Goal: Information Seeking & Learning: Learn about a topic

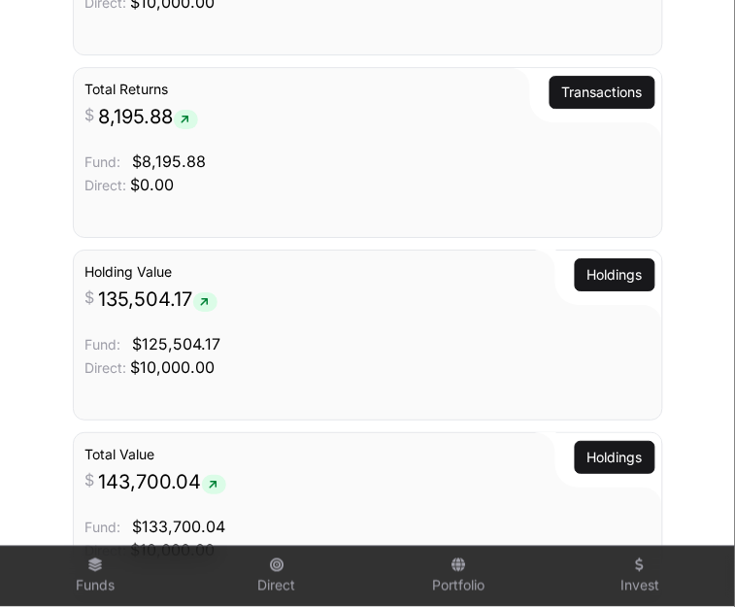
scroll to position [1062, 0]
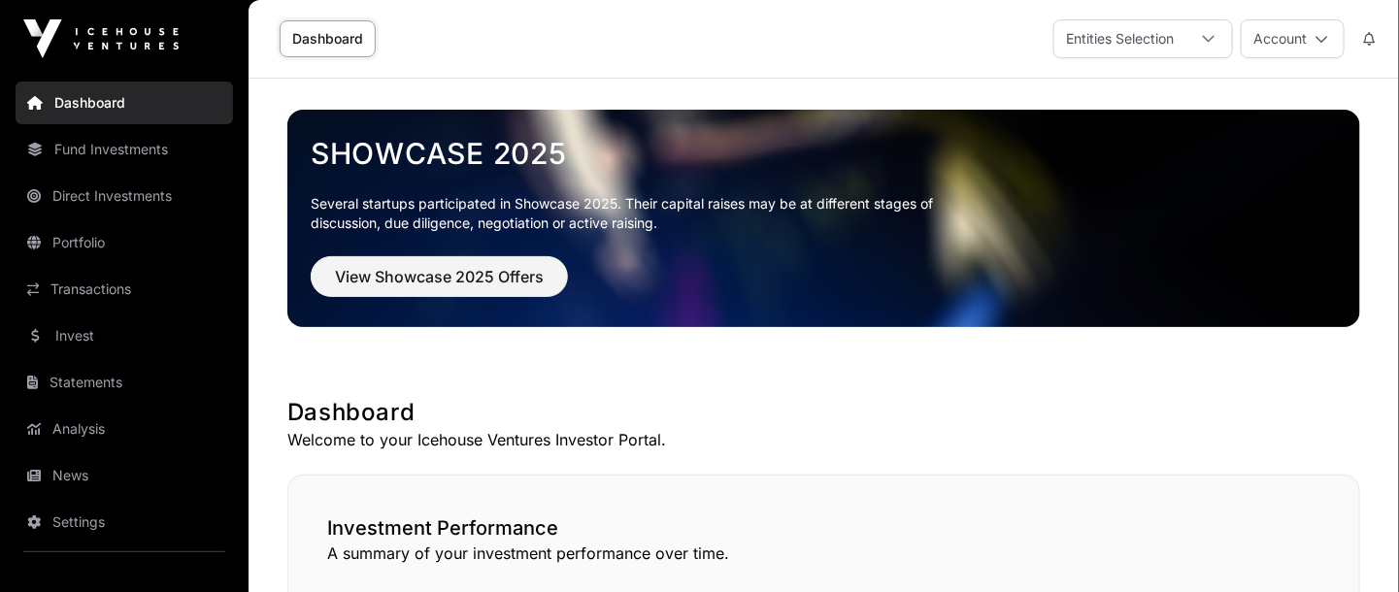
click at [76, 232] on link "Portfolio" at bounding box center [124, 242] width 217 height 43
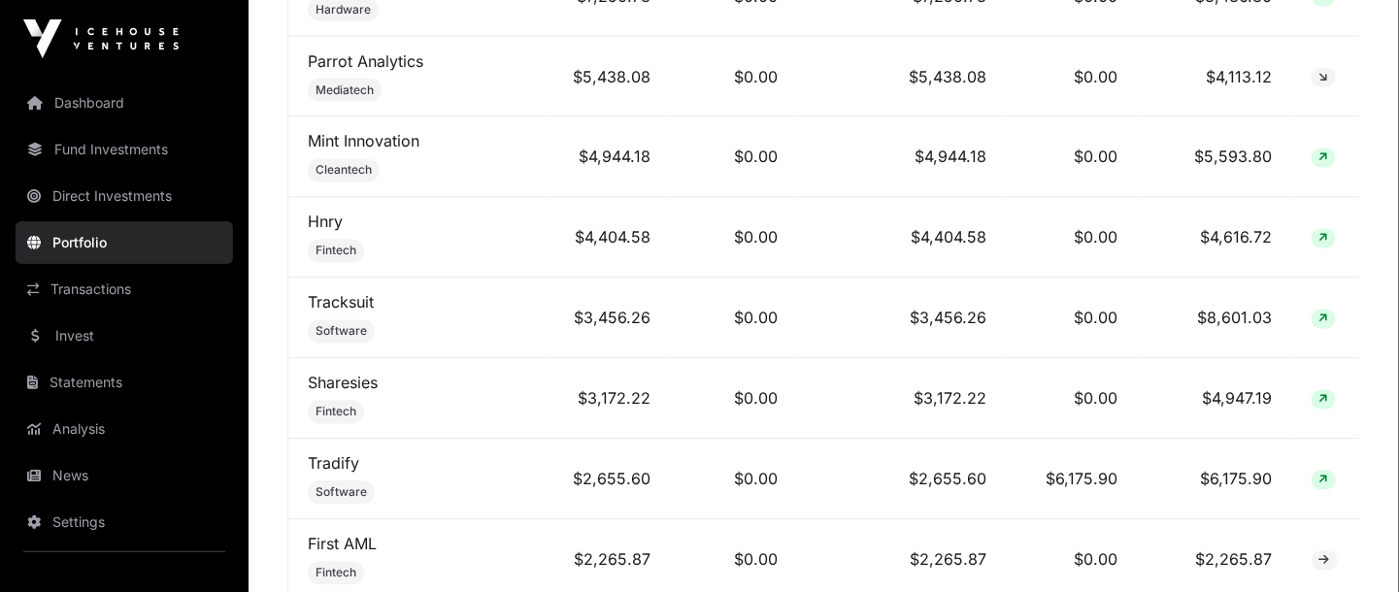
scroll to position [1269, 0]
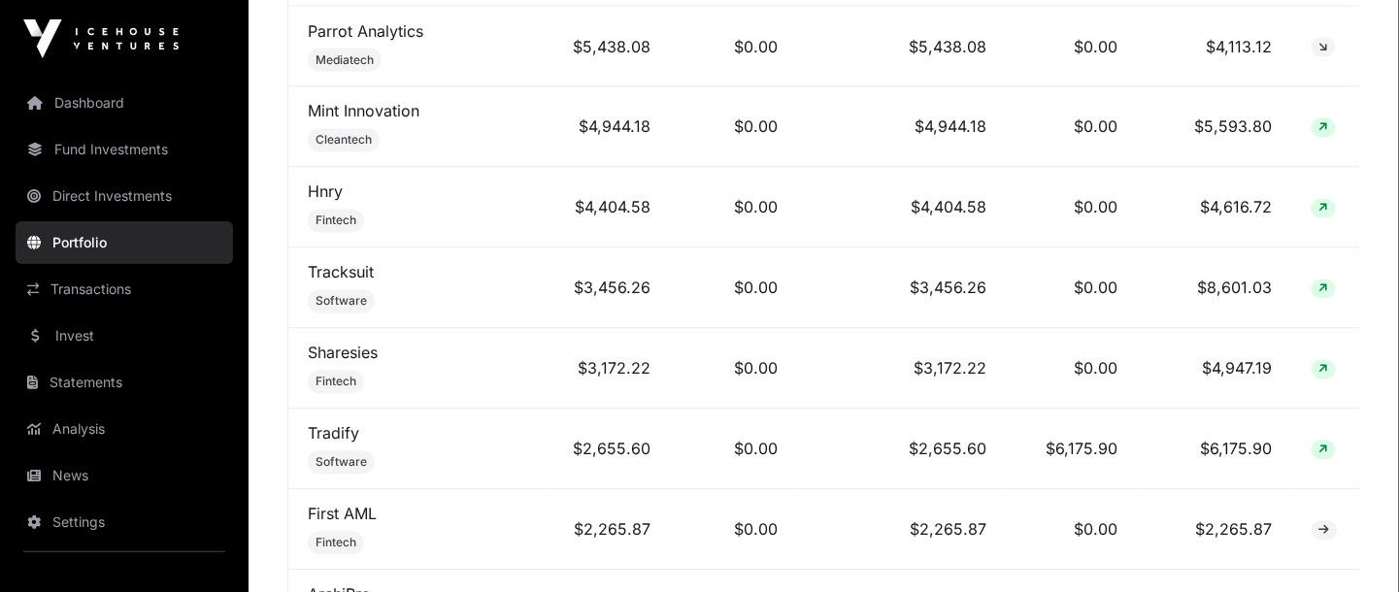
click at [506, 216] on td "Hnry Fintech" at bounding box center [417, 208] width 258 height 81
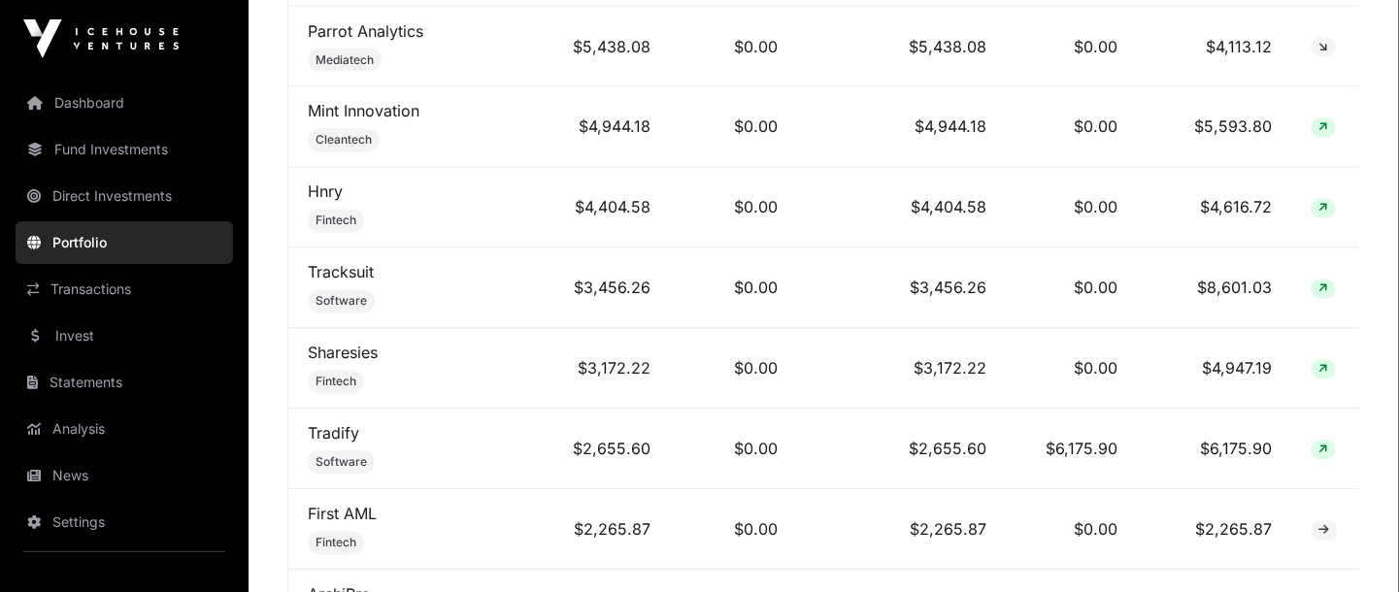
click at [506, 216] on td "Hnry Fintech" at bounding box center [417, 208] width 258 height 81
click at [343, 217] on td "Hnry Fintech" at bounding box center [417, 208] width 258 height 81
click at [343, 210] on td "Hnry Fintech" at bounding box center [417, 208] width 258 height 81
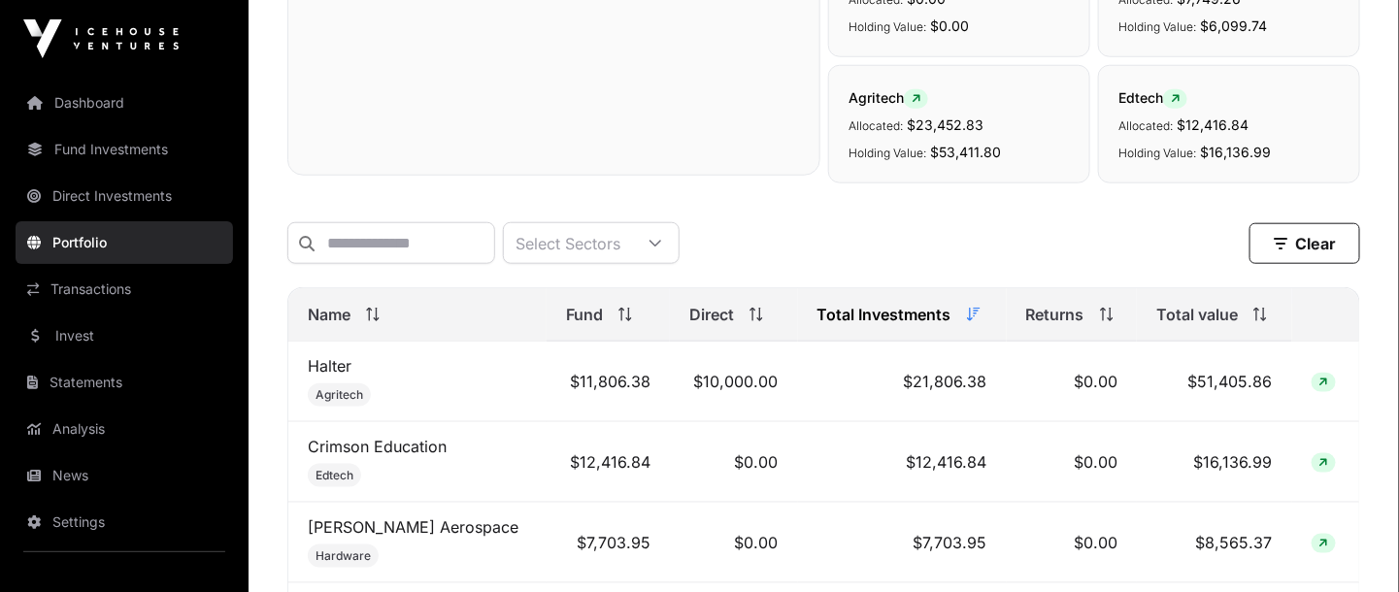
scroll to position [624, 0]
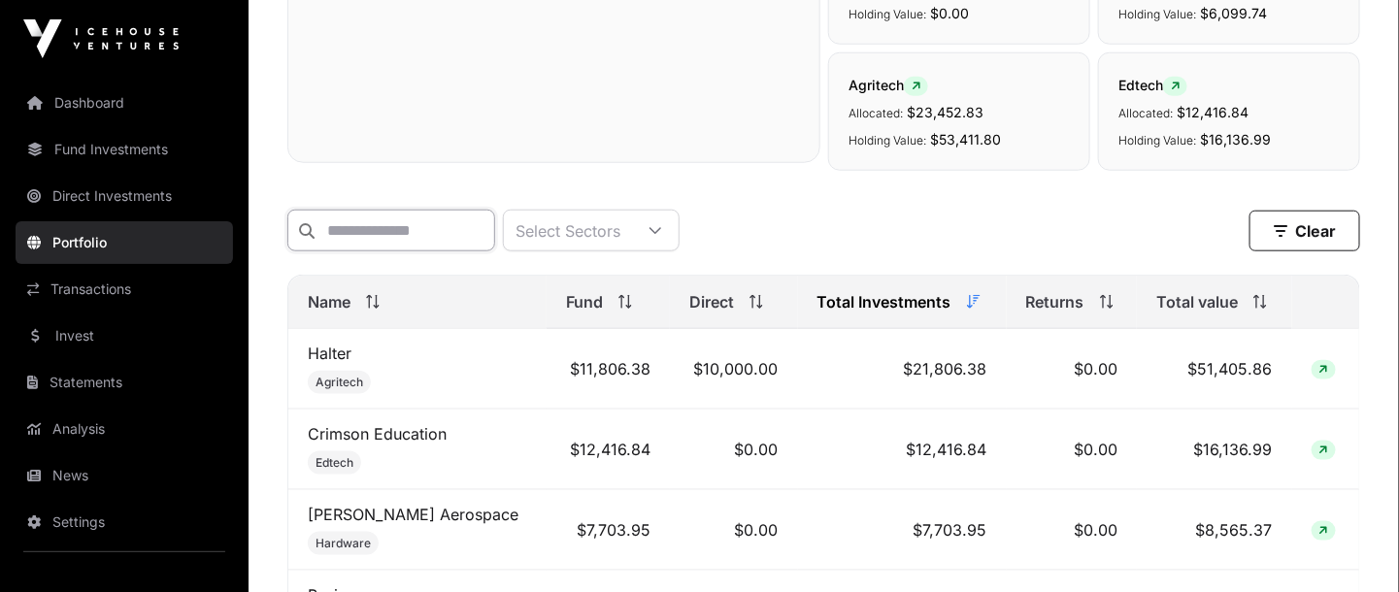
click at [418, 227] on input "text" at bounding box center [391, 231] width 208 height 42
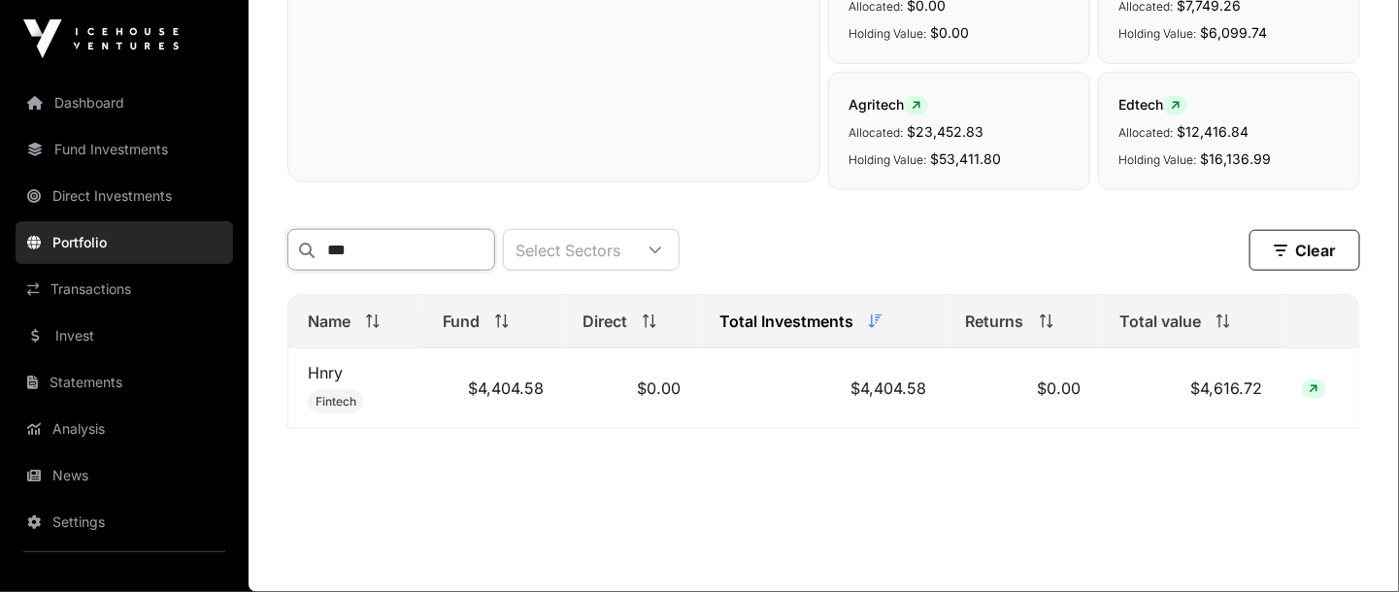
scroll to position [620, 0]
type input "****"
click at [325, 375] on link "Hnry" at bounding box center [325, 372] width 35 height 19
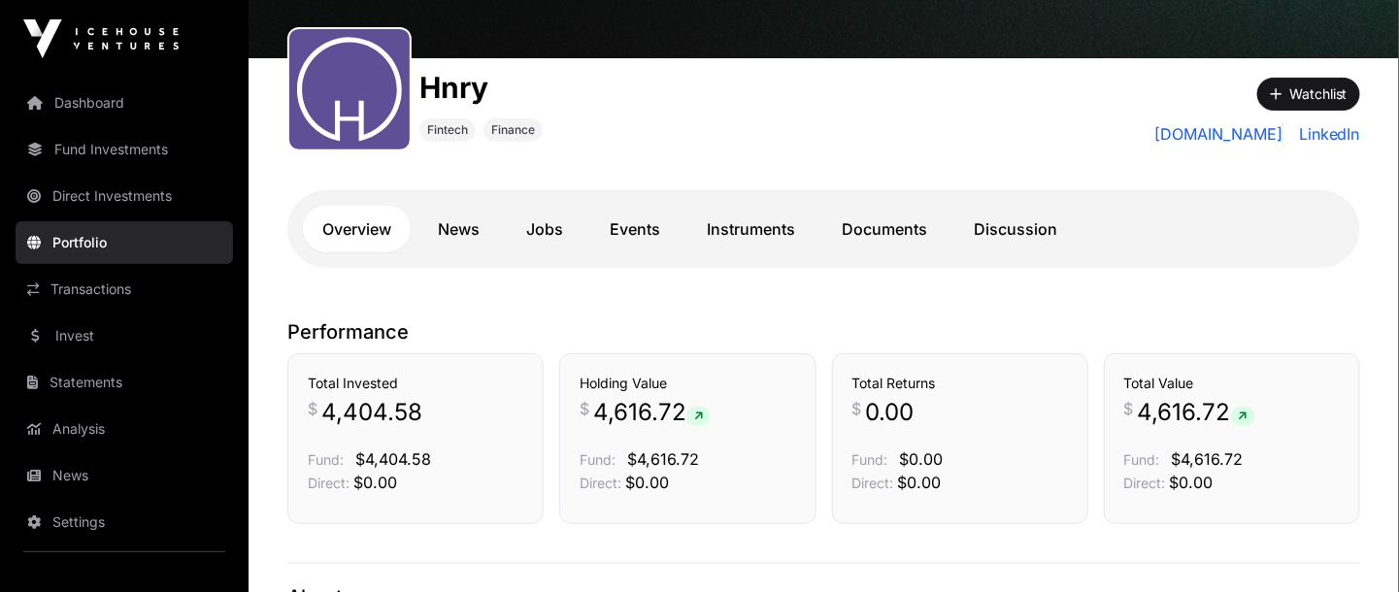
scroll to position [203, 0]
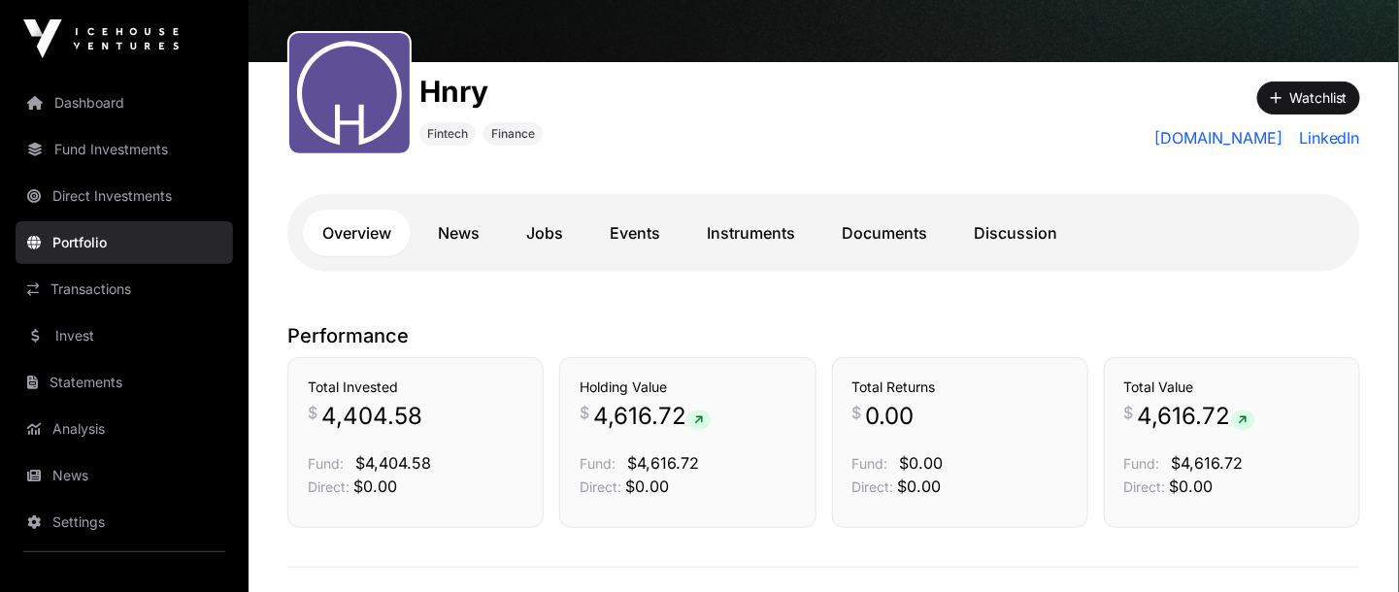
click at [453, 241] on link "News" at bounding box center [458, 233] width 81 height 47
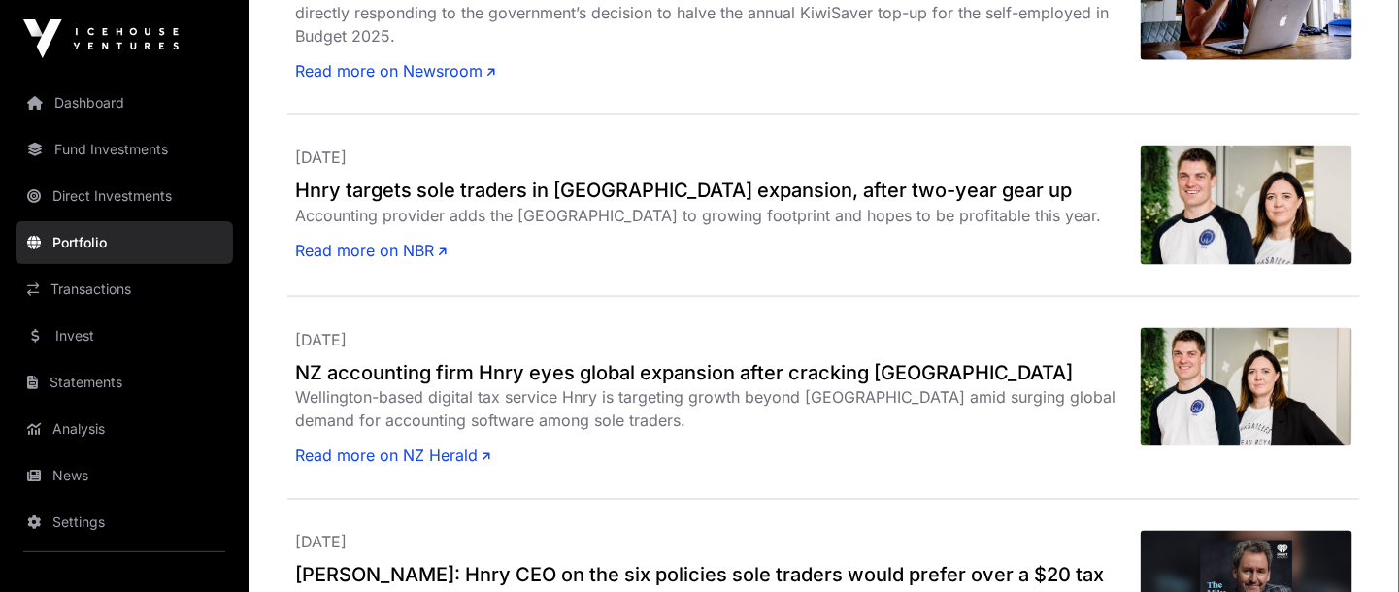
scroll to position [946, 0]
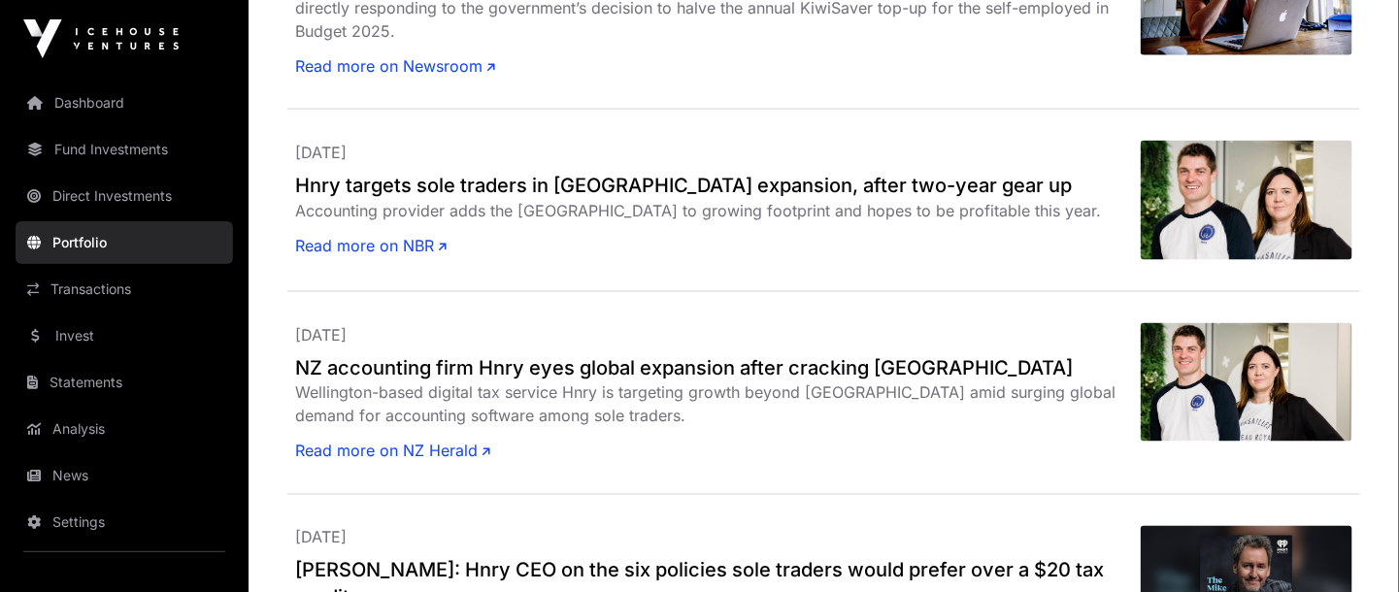
click at [368, 234] on link "Read more on NBR" at bounding box center [370, 245] width 151 height 23
click at [593, 354] on h2 "NZ accounting firm Hnry eyes global expansion after cracking Australia" at bounding box center [718, 367] width 846 height 27
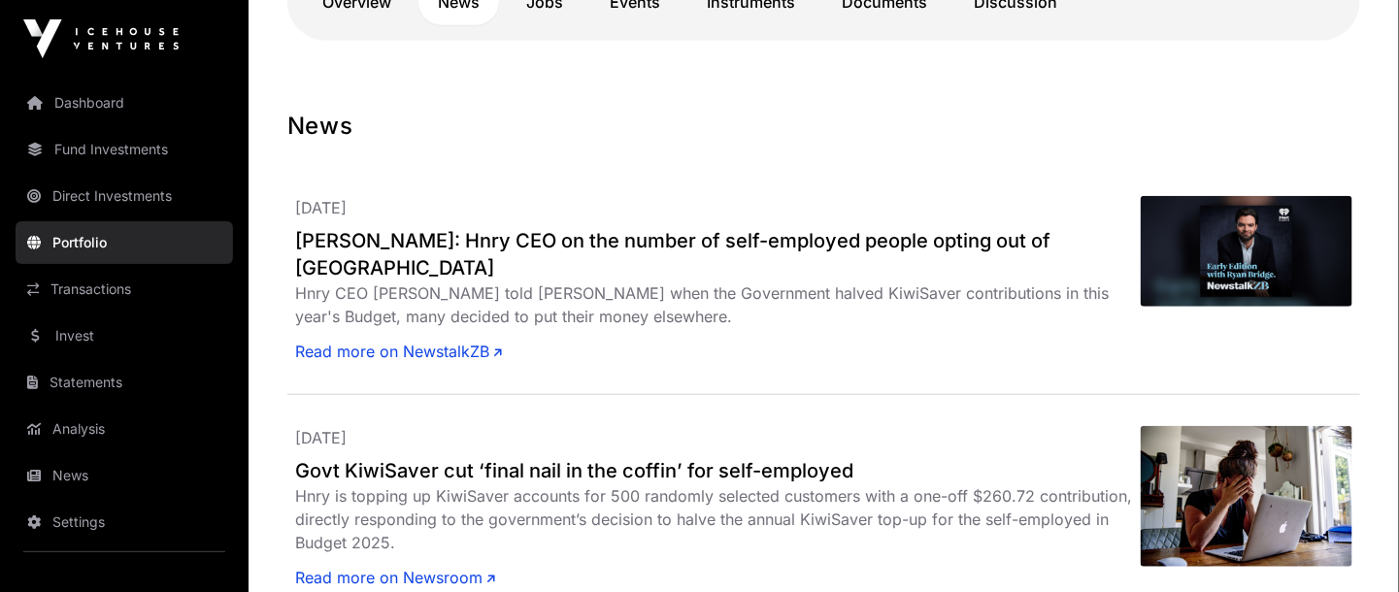
scroll to position [431, 0]
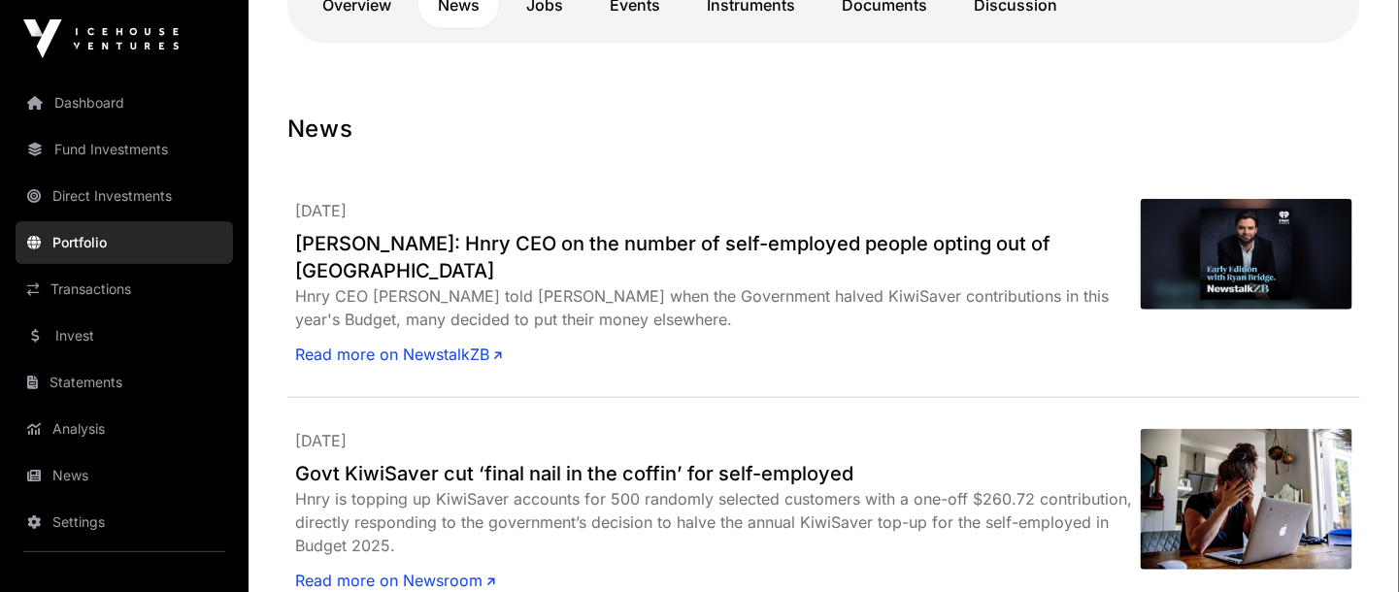
click at [451, 343] on link "Read more on NewstalkZB" at bounding box center [398, 354] width 207 height 23
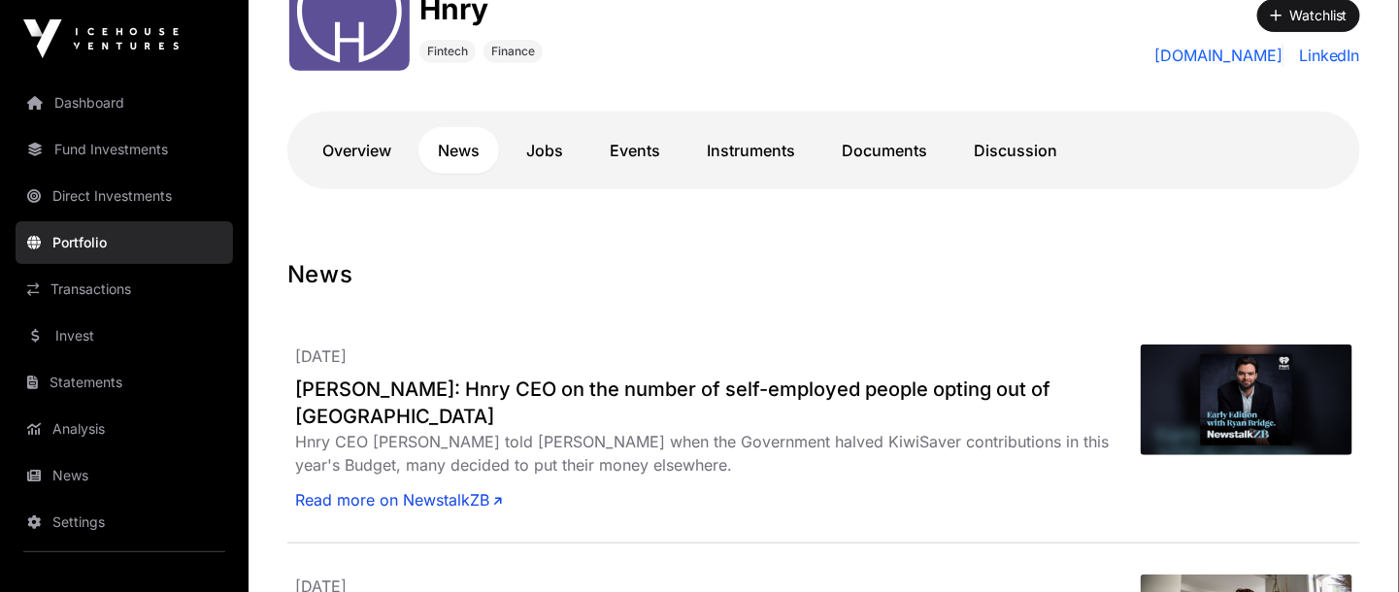
scroll to position [288, 0]
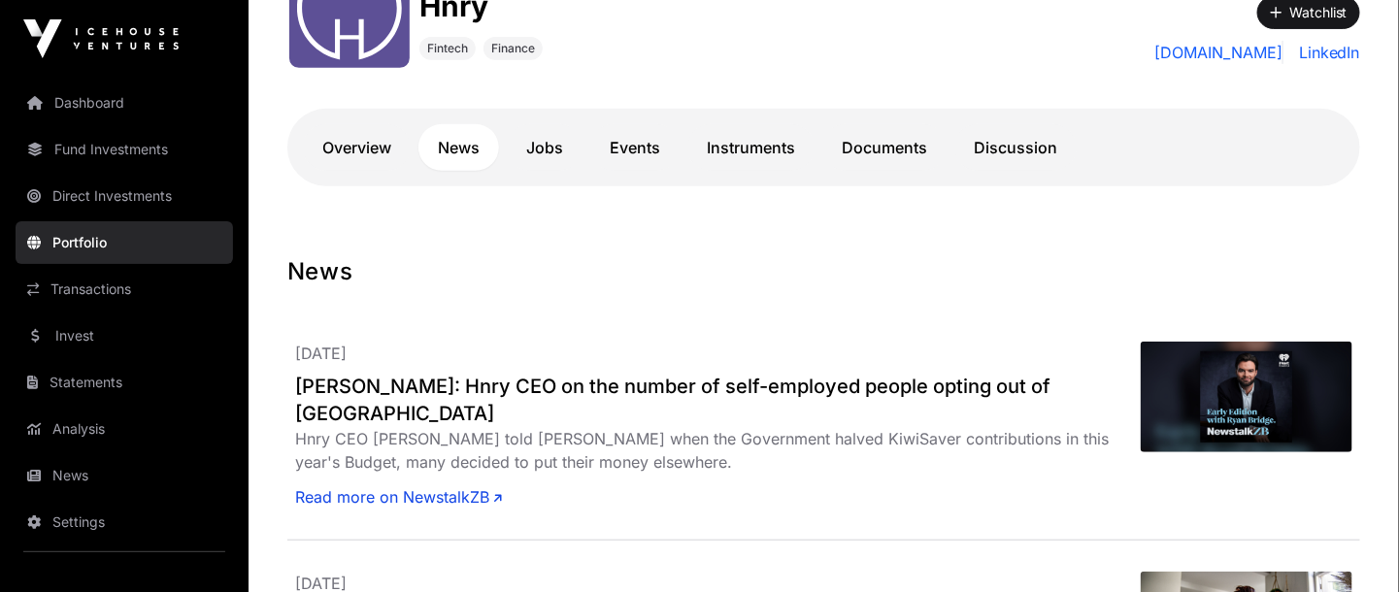
click at [1018, 142] on link "Discussion" at bounding box center [1015, 147] width 122 height 47
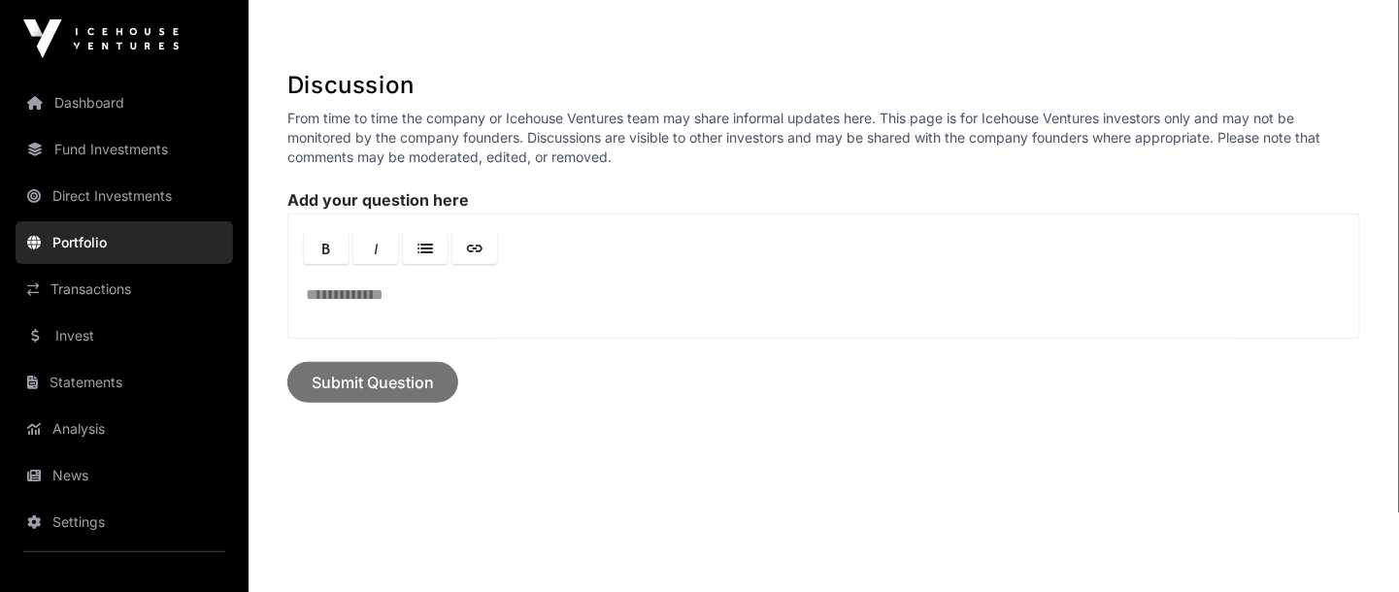
scroll to position [523, 0]
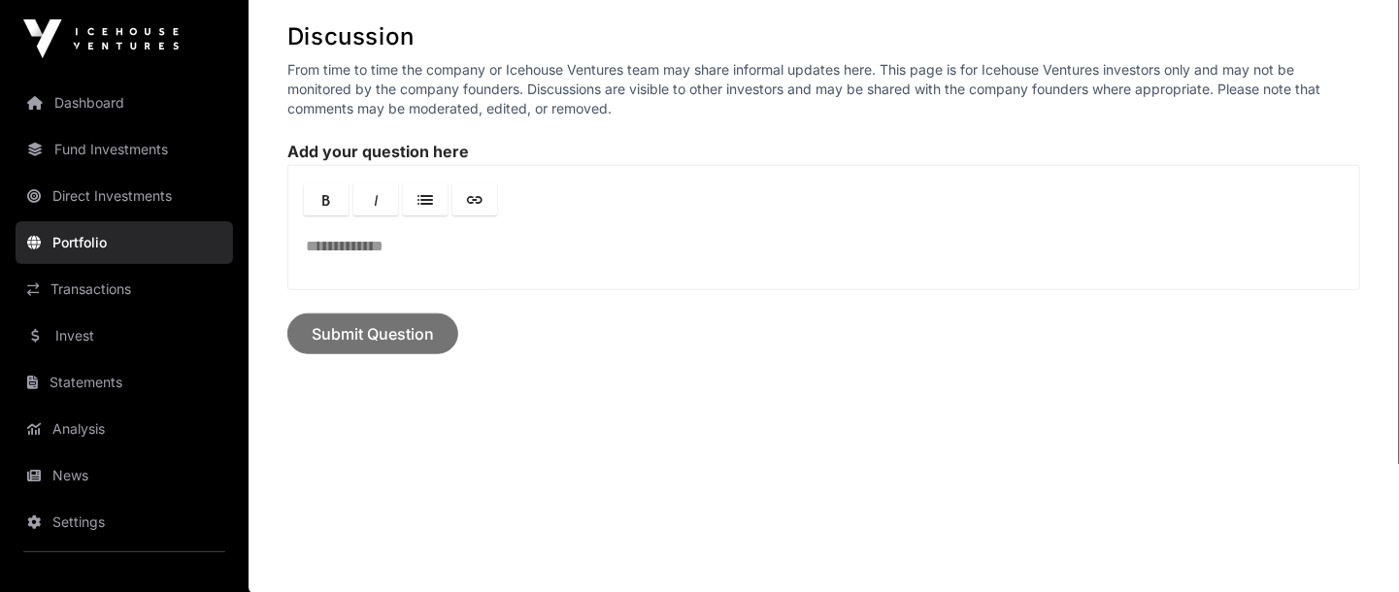
click at [75, 425] on link "Analysis" at bounding box center [124, 429] width 217 height 43
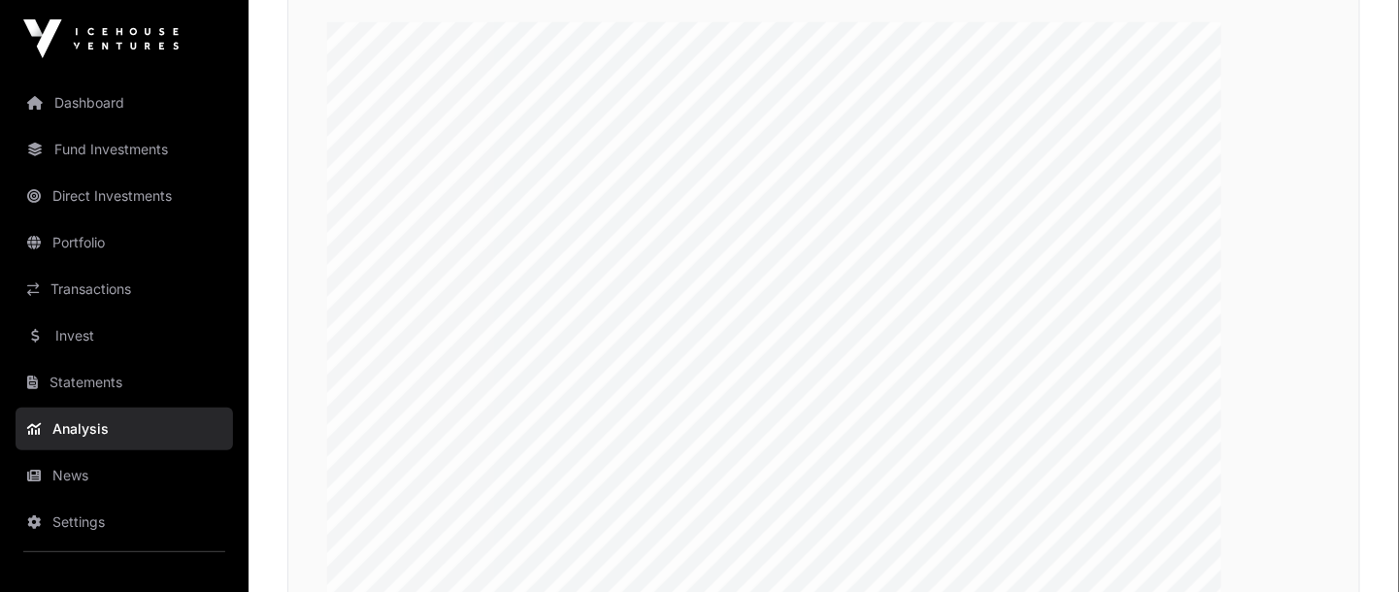
scroll to position [3298, 0]
click at [1341, 366] on div "Compare your portfolio key metrics to the top performing portfolios" at bounding box center [823, 388] width 1073 height 1047
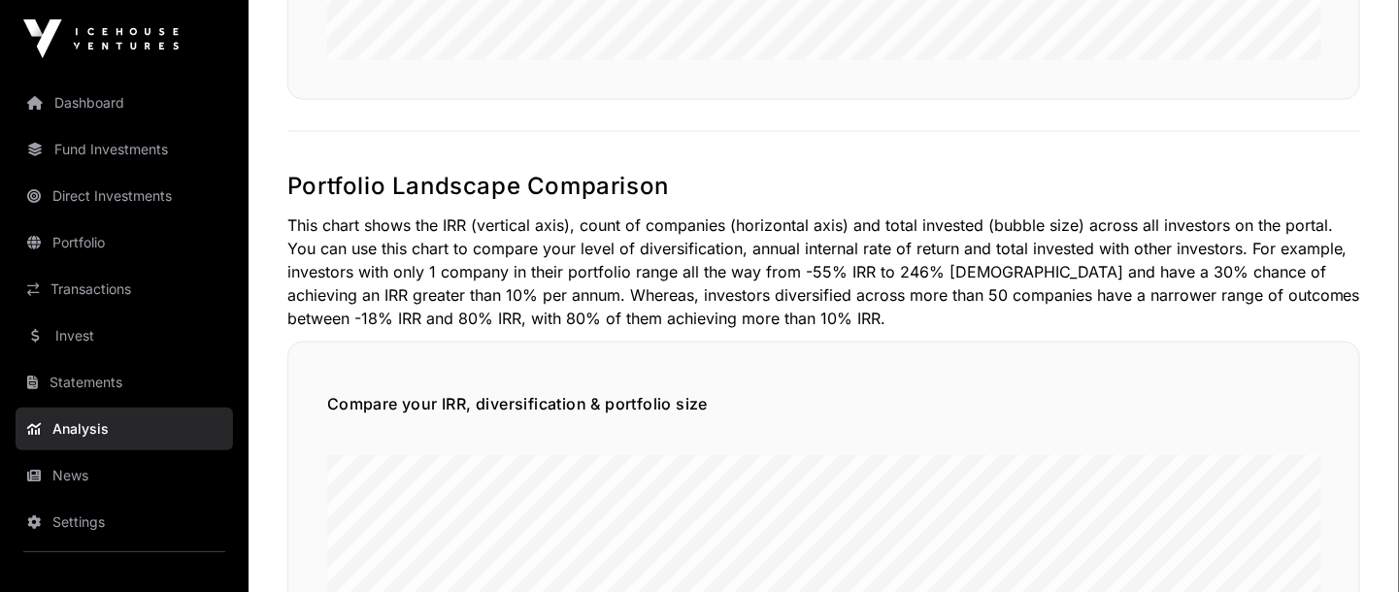
scroll to position [0, 0]
